Goal: Task Accomplishment & Management: Manage account settings

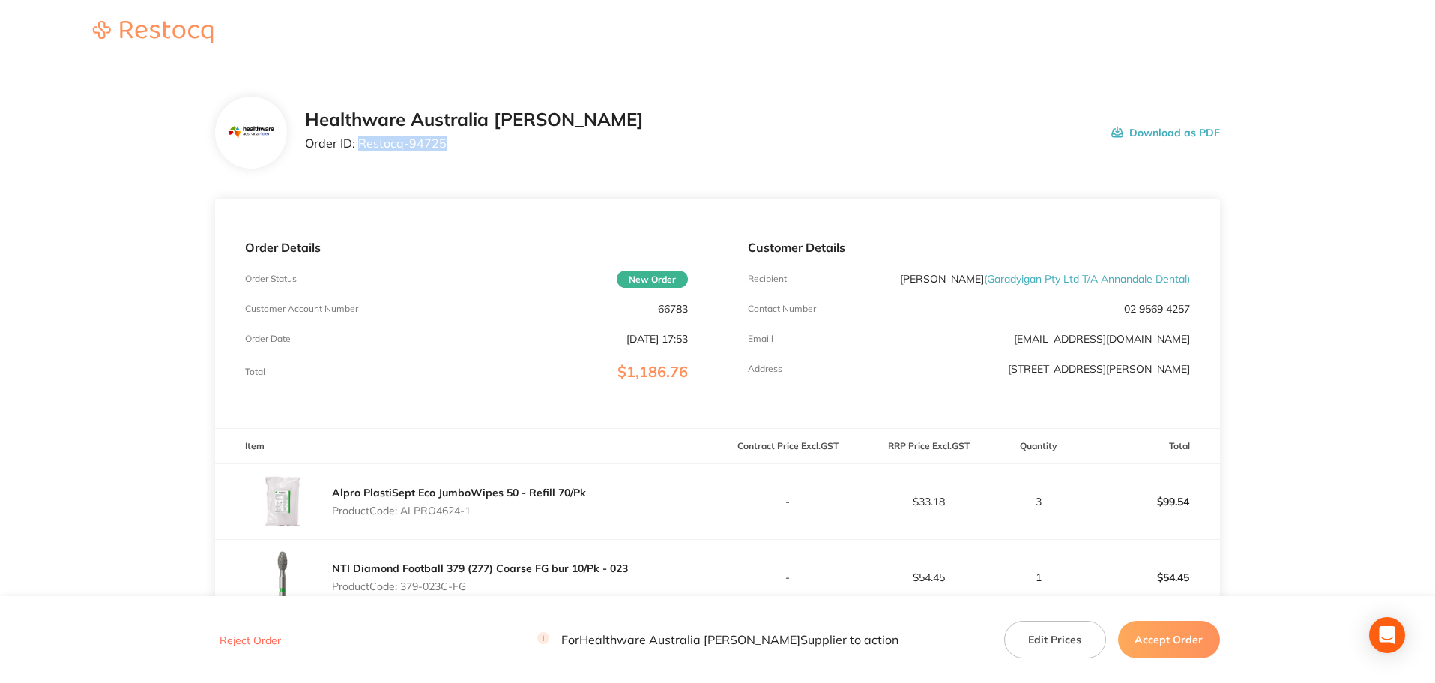
drag, startPoint x: 447, startPoint y: 147, endPoint x: 357, endPoint y: 150, distance: 89.2
click at [357, 150] on p "Order ID: Restocq- 94725" at bounding box center [474, 142] width 339 height 13
copy p "Restocq- 94725"
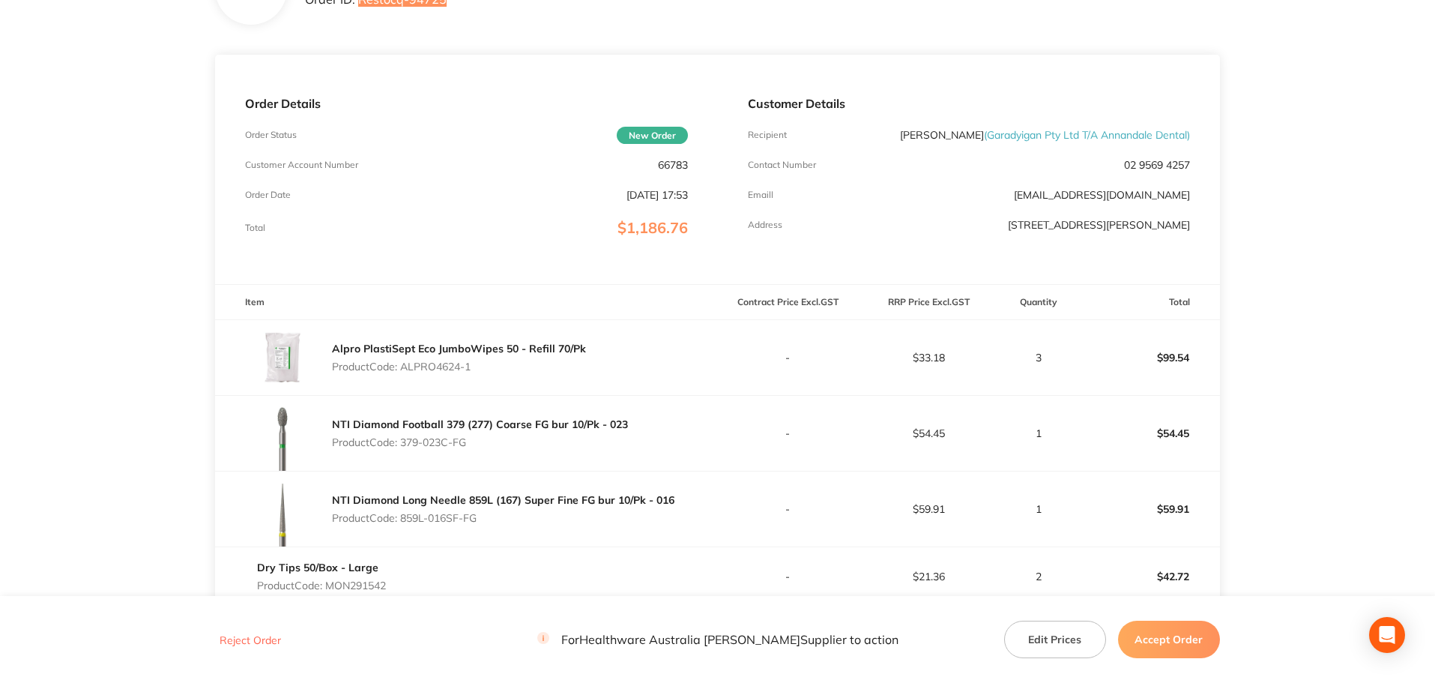
scroll to position [150, 0]
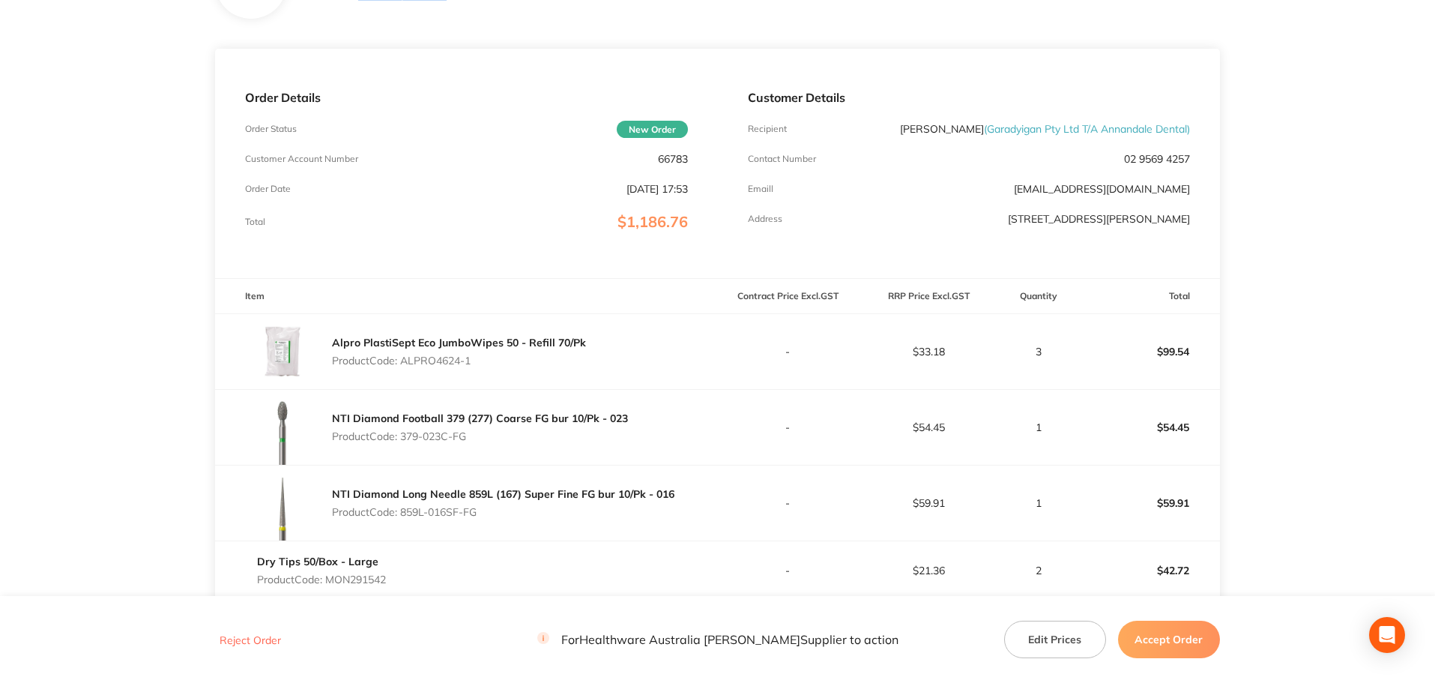
drag, startPoint x: 486, startPoint y: 360, endPoint x: 405, endPoint y: 366, distance: 81.9
click at [405, 366] on p "Product Code: ALPRO4624-1" at bounding box center [459, 360] width 254 height 12
copy p "ALPRO4624-1"
drag, startPoint x: 470, startPoint y: 439, endPoint x: 405, endPoint y: 446, distance: 65.5
click at [405, 446] on div "NTI Diamond Football 379 (277) Coarse FG bur 10/Pk - 023 Product Code: 379-023C…" at bounding box center [480, 427] width 296 height 42
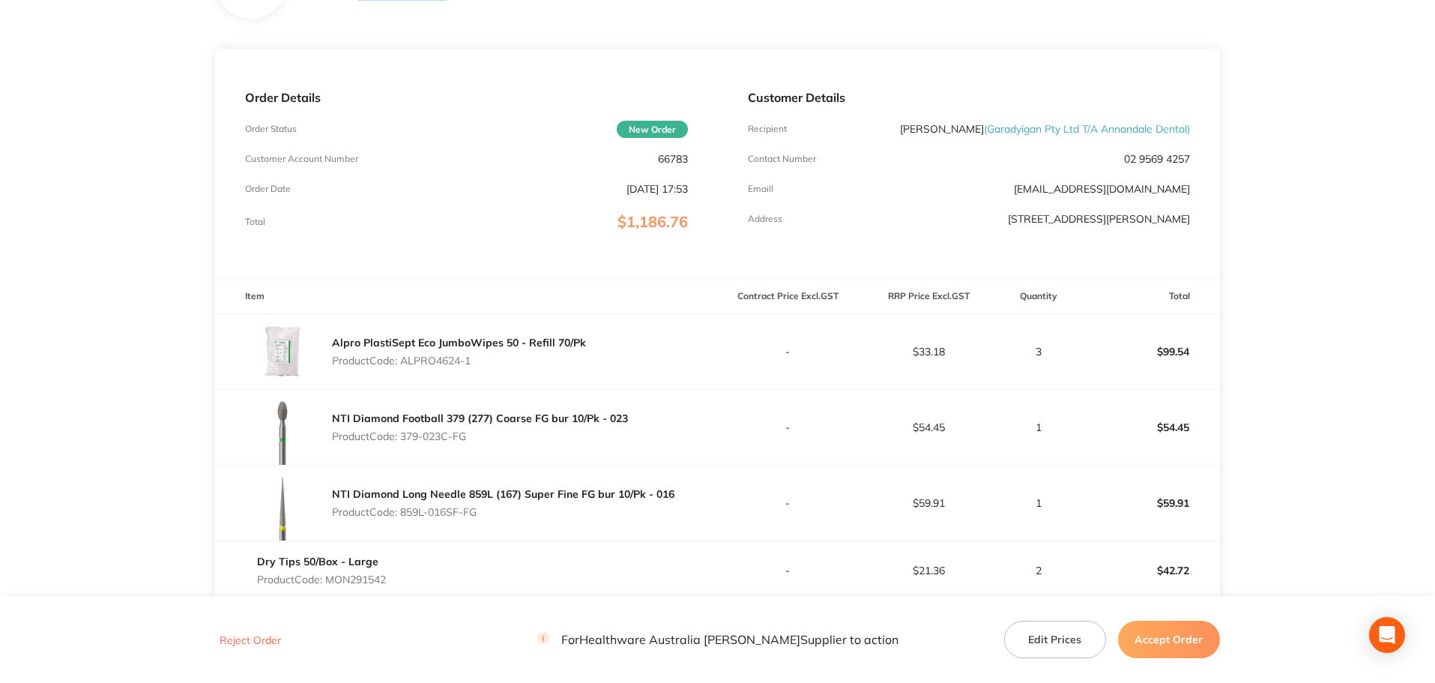
copy p "379-023C-FG"
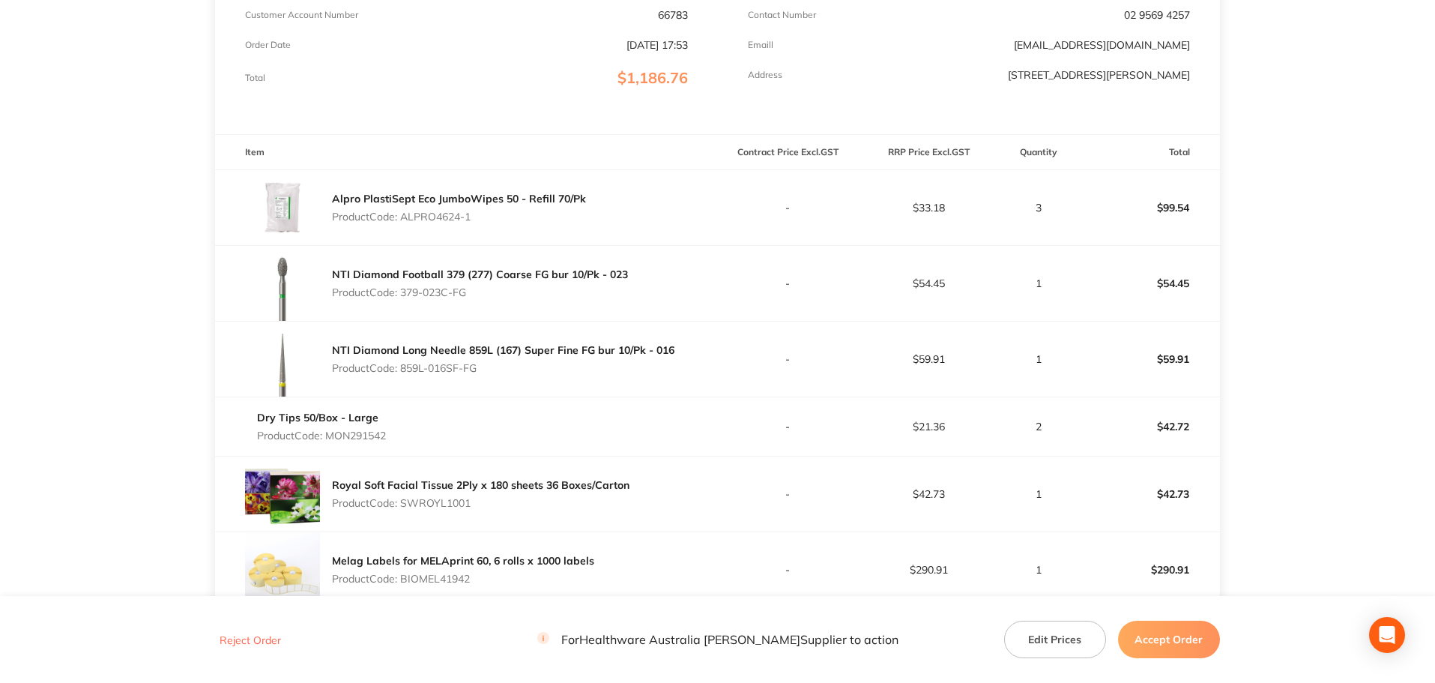
scroll to position [300, 0]
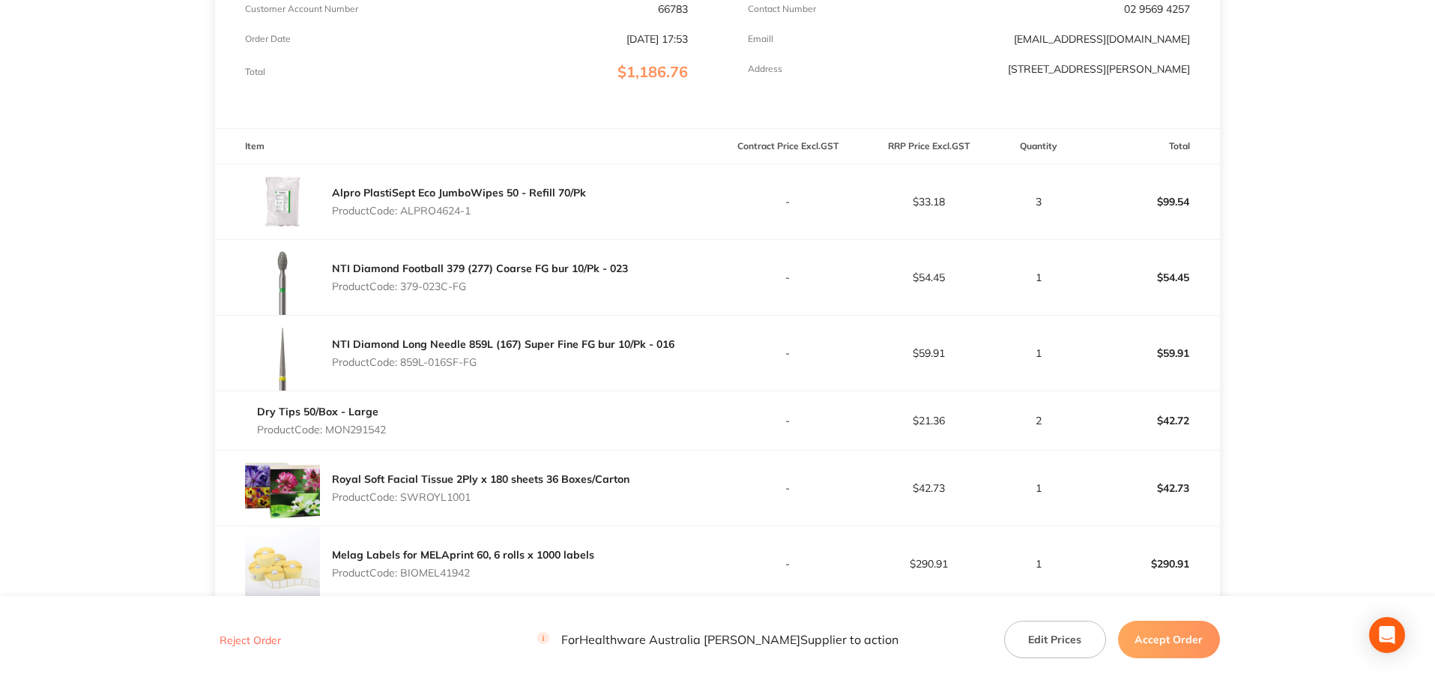
drag, startPoint x: 495, startPoint y: 369, endPoint x: 404, endPoint y: 372, distance: 91.5
click at [404, 372] on div "NTI Diamond Long Needle 859L (167) Super Fine FG bur 10/Pk - 016 Product Code: …" at bounding box center [503, 353] width 342 height 42
copy p "859L-016SF-FG"
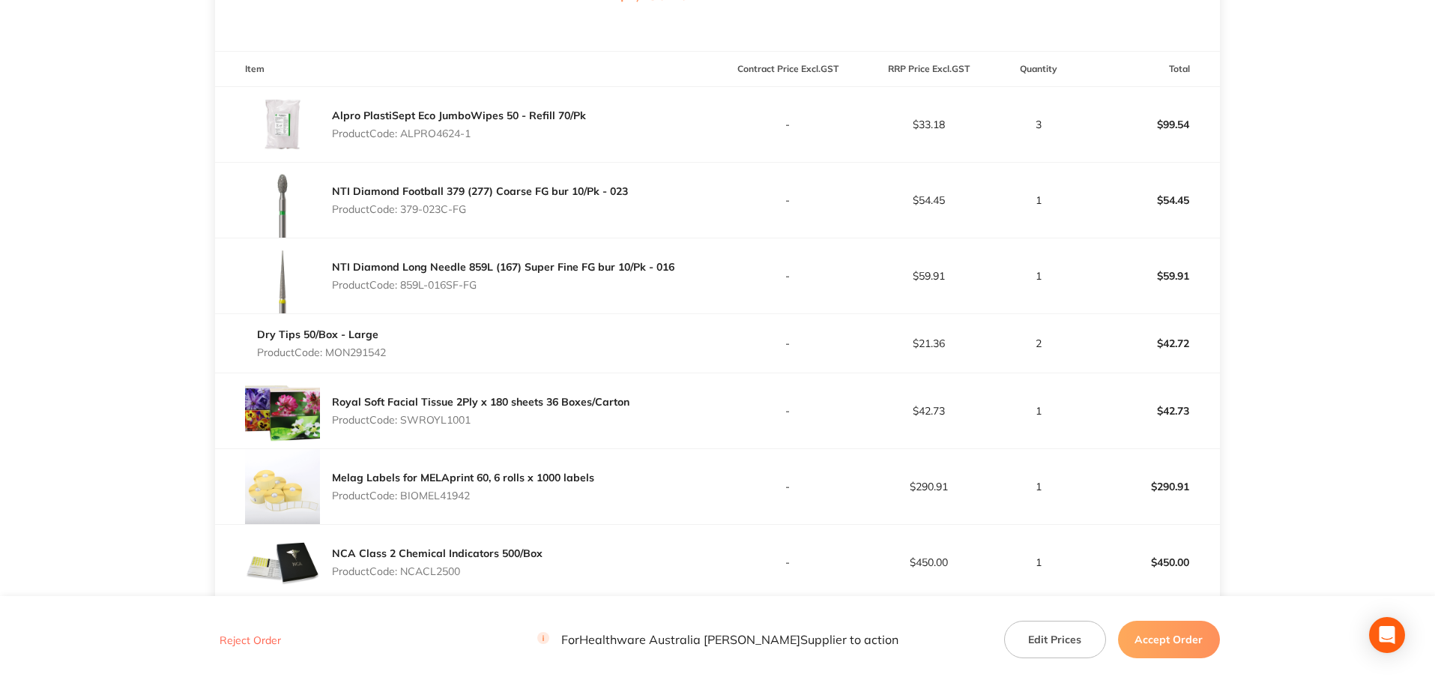
scroll to position [450, 0]
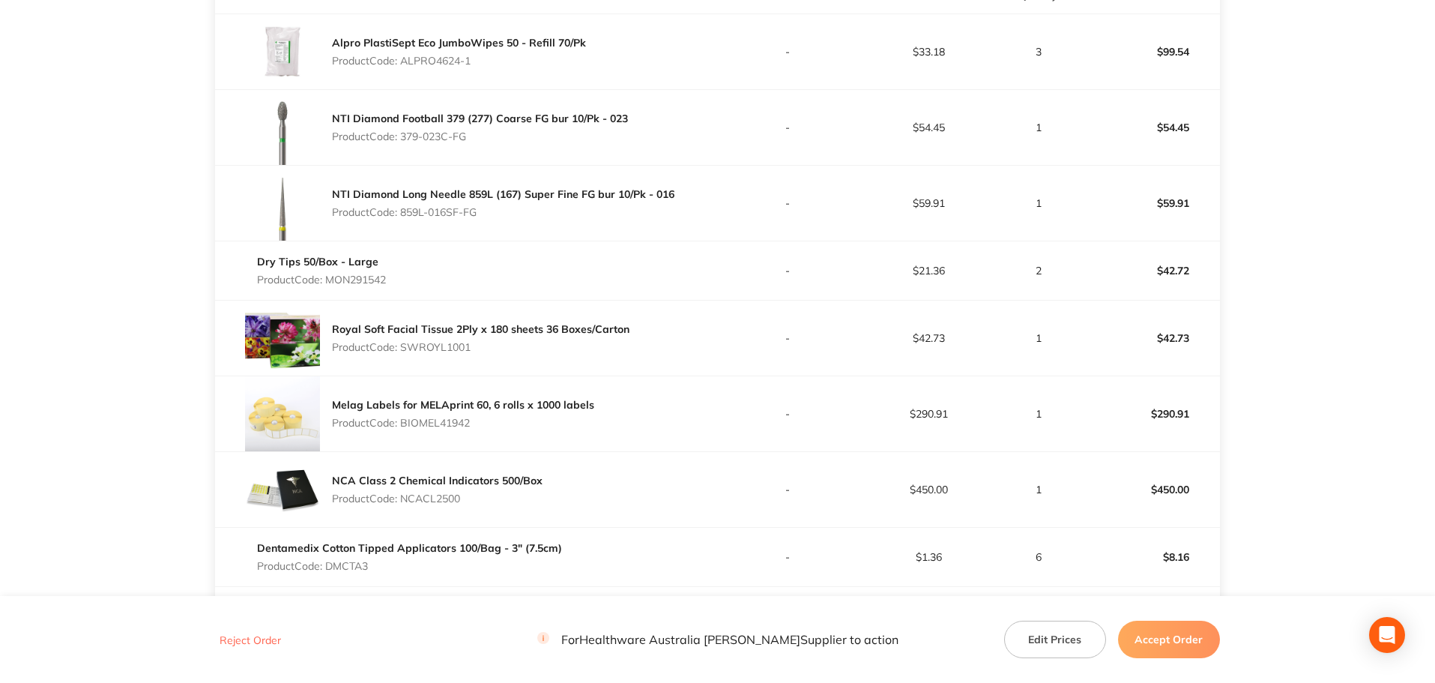
click at [374, 279] on p "Product Code: MON291542" at bounding box center [321, 279] width 129 height 12
copy p "MON291542"
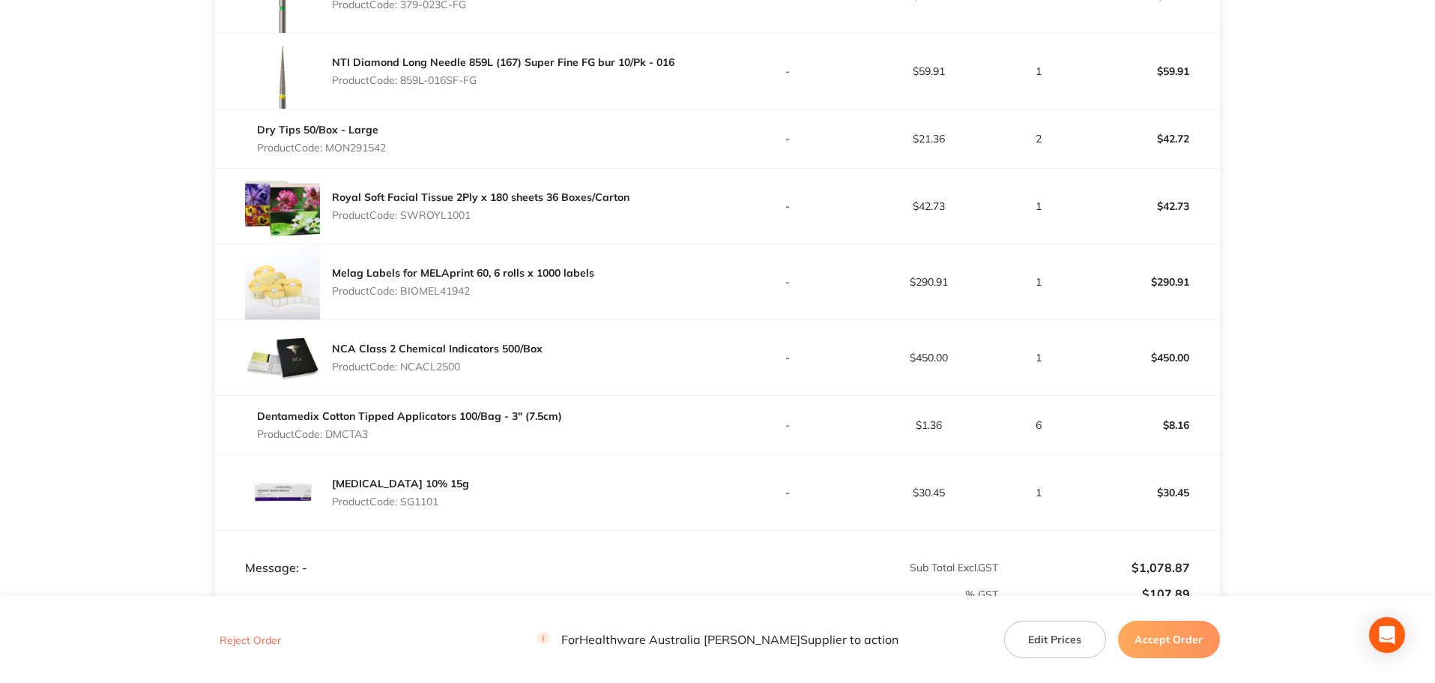
scroll to position [599, 0]
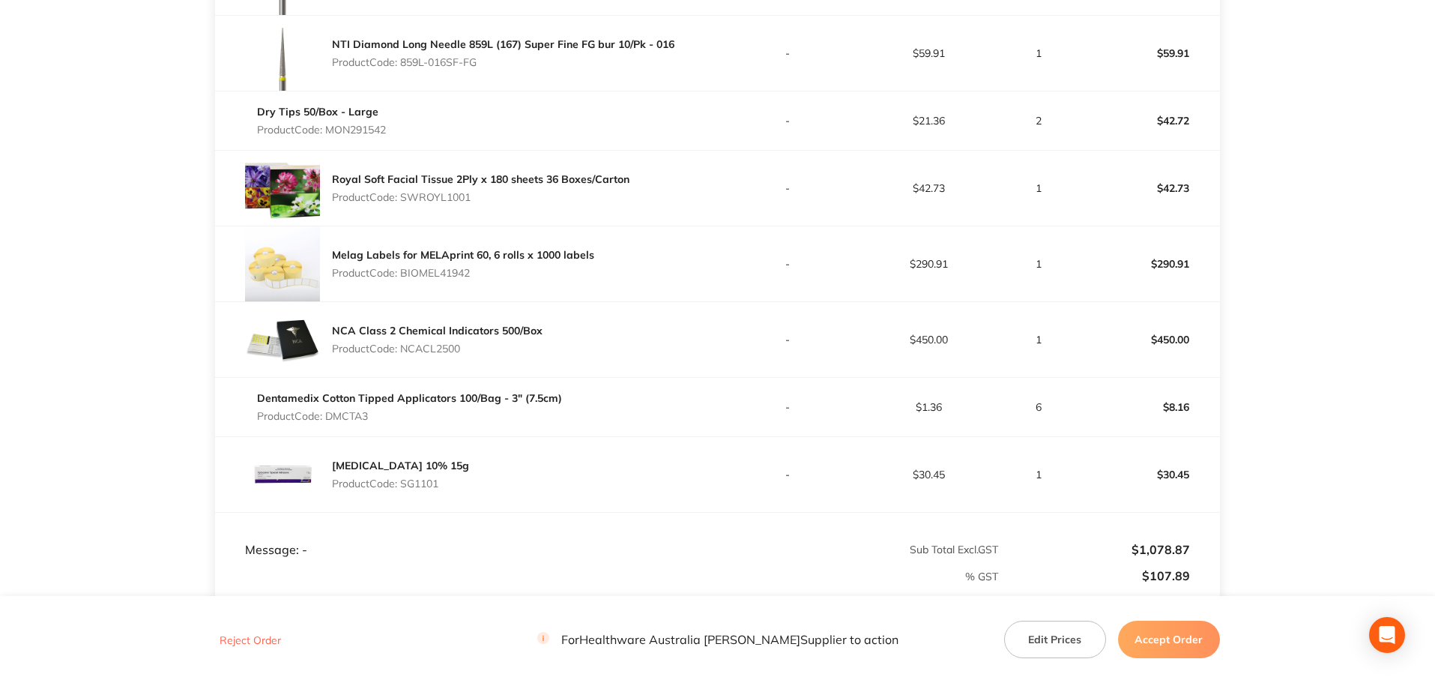
click at [453, 194] on p "Product Code: SWROYL1001" at bounding box center [480, 197] width 297 height 12
copy p "SWROYL1001"
click at [444, 273] on p "Product Code: BIOMEL41942" at bounding box center [463, 273] width 262 height 12
click at [444, 272] on p "Product Code: BIOMEL41942" at bounding box center [463, 273] width 262 height 12
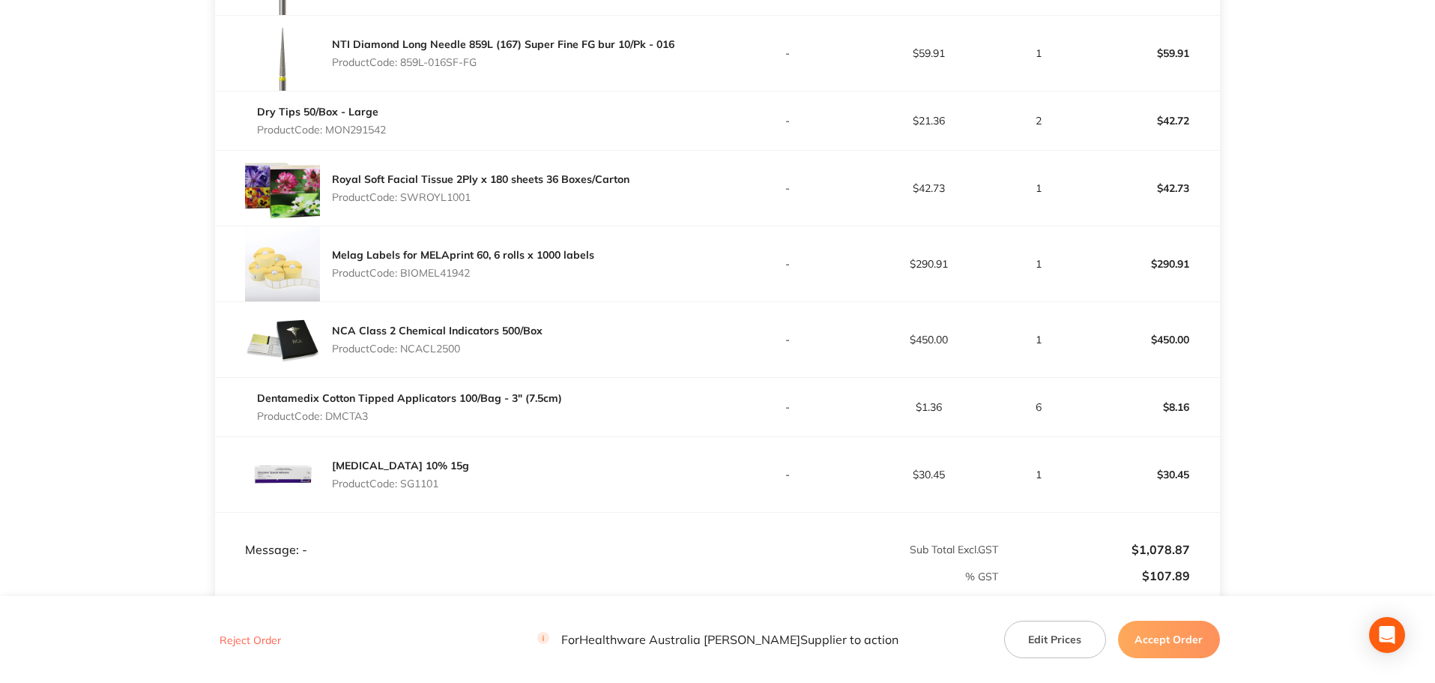
copy p "BIOMEL41942"
click at [357, 419] on p "Product Code: DMCTA3" at bounding box center [409, 416] width 305 height 12
copy p "DMCTA3"
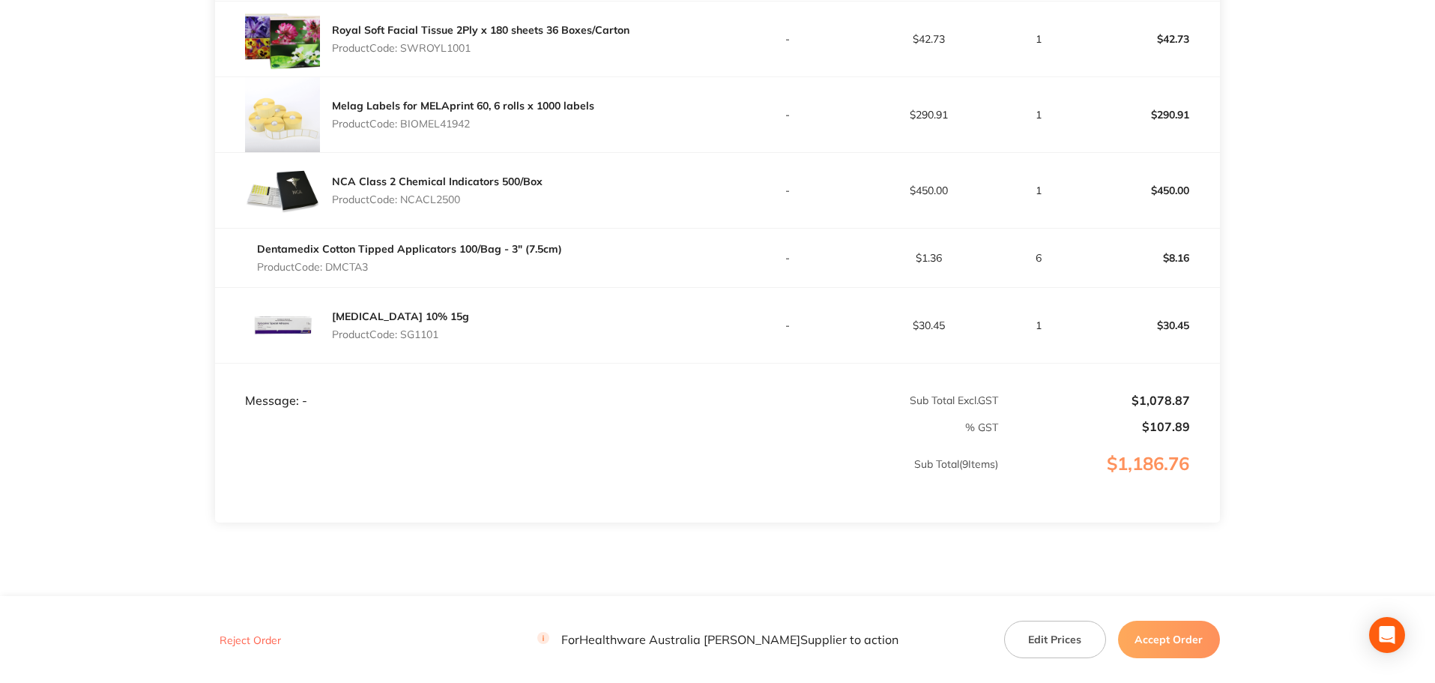
scroll to position [749, 0]
click at [428, 330] on p "Product Code: SG1101" at bounding box center [400, 333] width 137 height 12
copy p "SG1101"
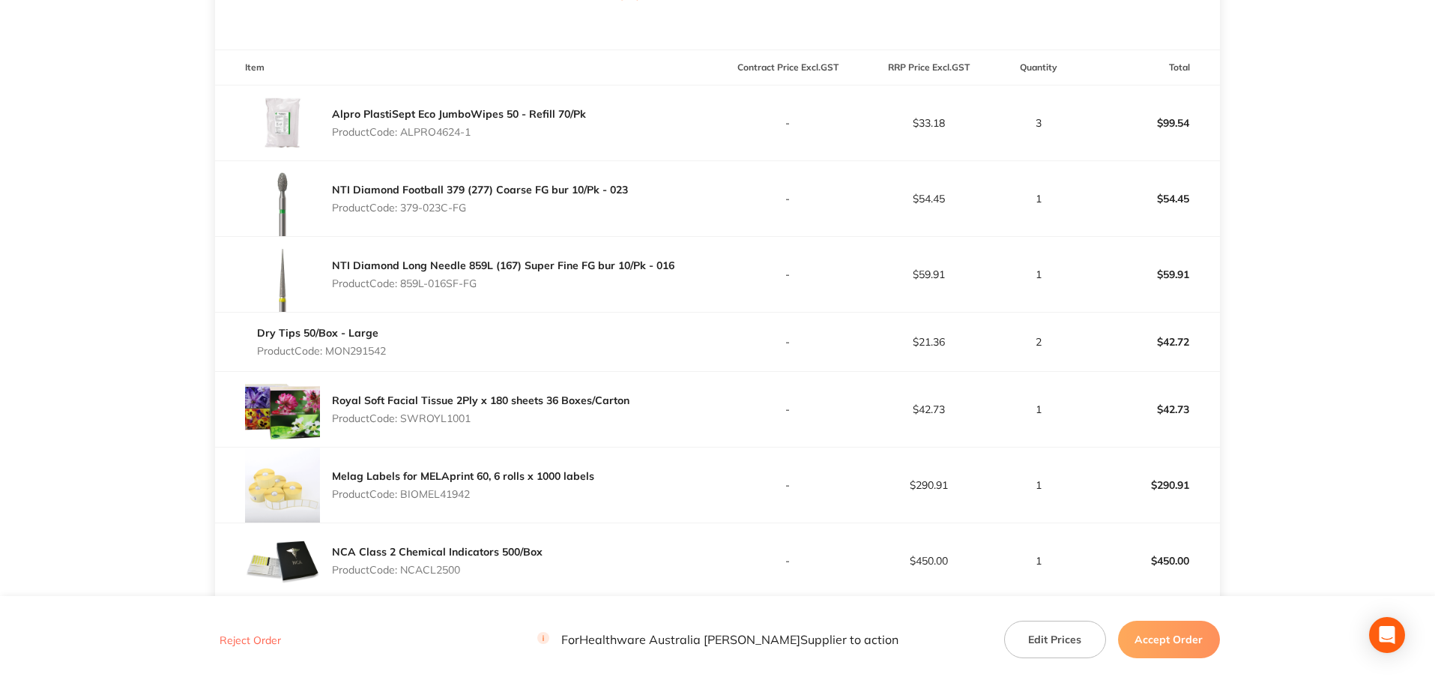
scroll to position [375, 0]
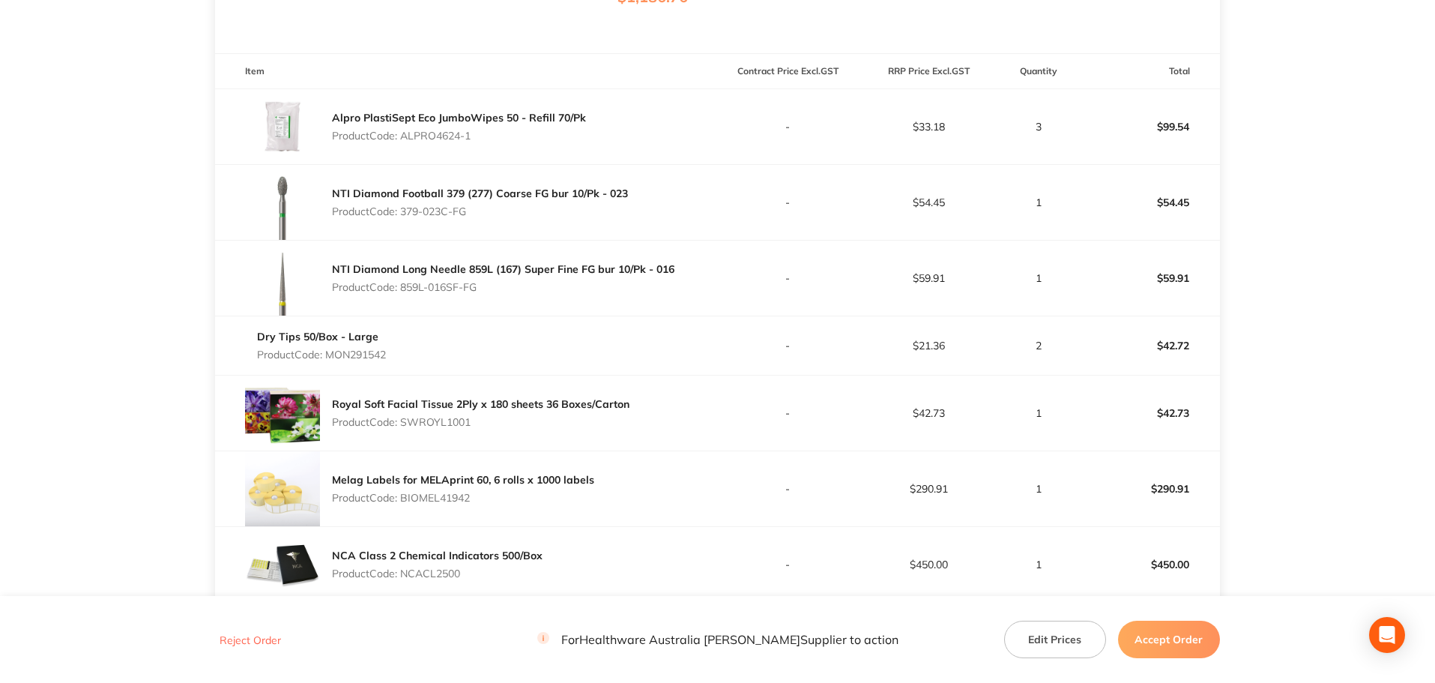
click at [1167, 629] on button "Accept Order" at bounding box center [1169, 638] width 102 height 37
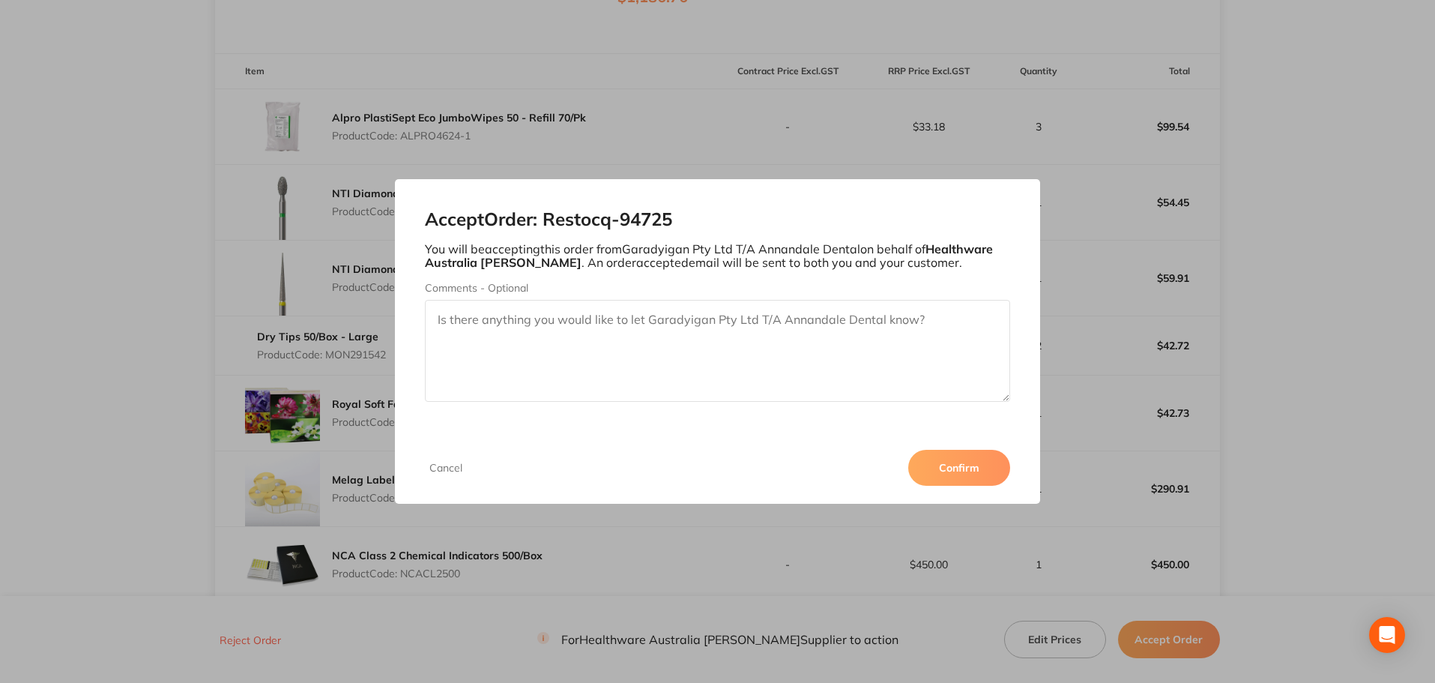
click at [963, 468] on button "Confirm" at bounding box center [959, 468] width 102 height 36
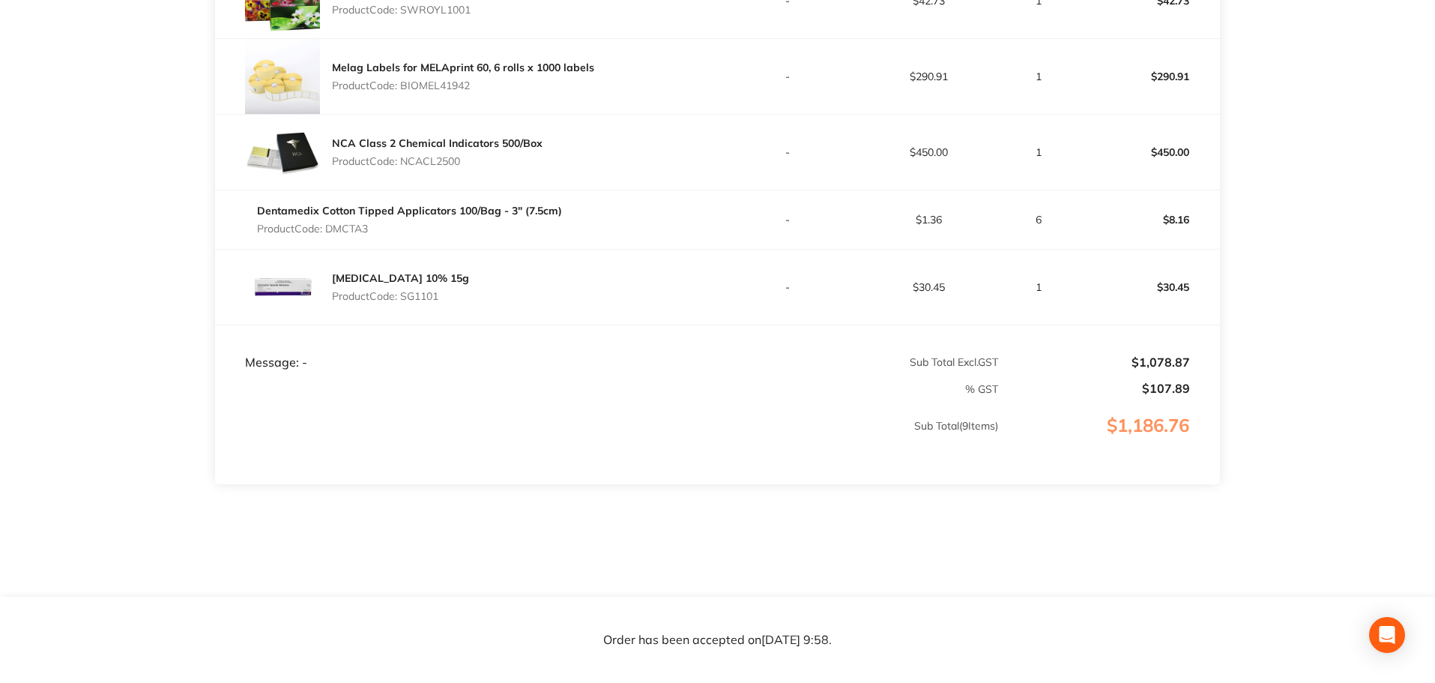
scroll to position [794, 0]
